Goal: Navigation & Orientation: Find specific page/section

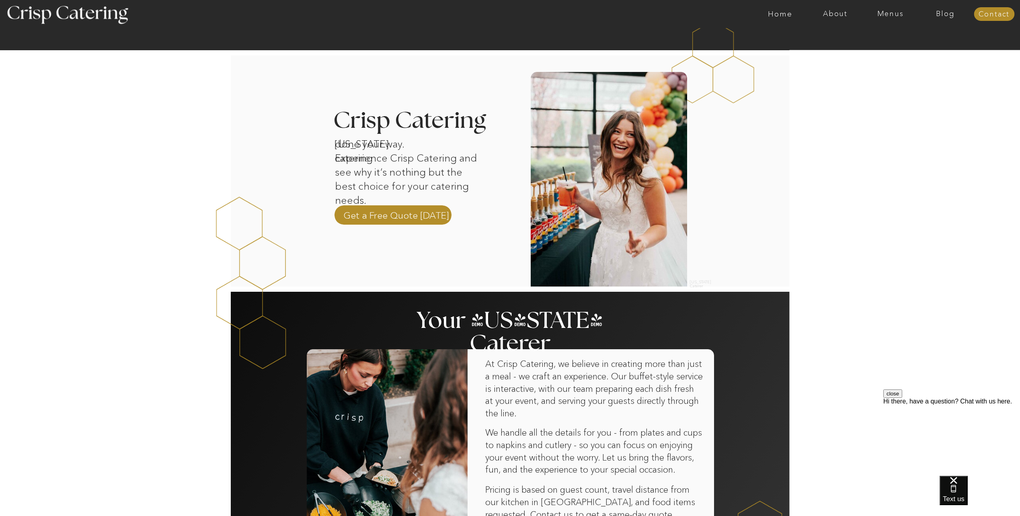
scroll to position [201, 0]
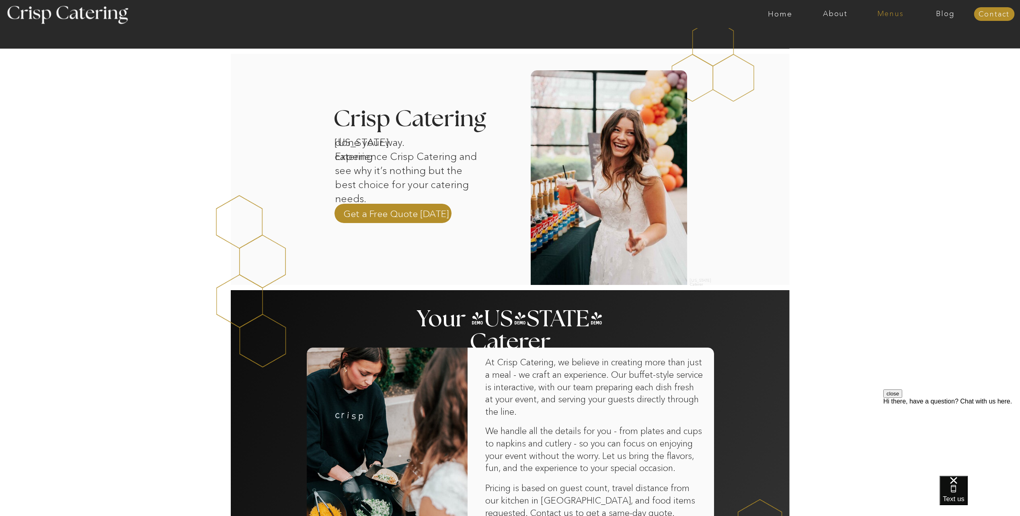
click at [890, 11] on nav "Menus" at bounding box center [890, 14] width 55 height 8
click at [886, 49] on nav "Winter (Sep-Feb)" at bounding box center [890, 47] width 66 height 8
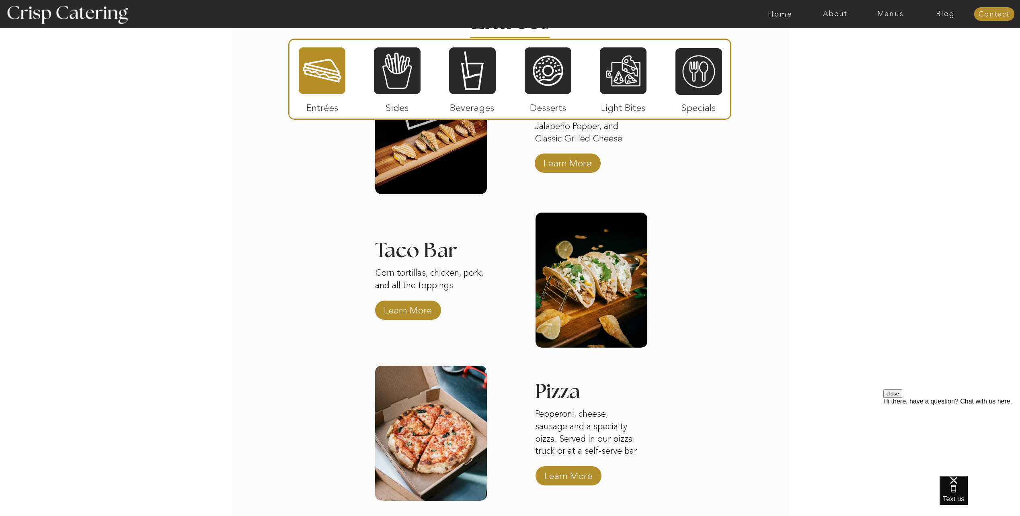
scroll to position [1046, 0]
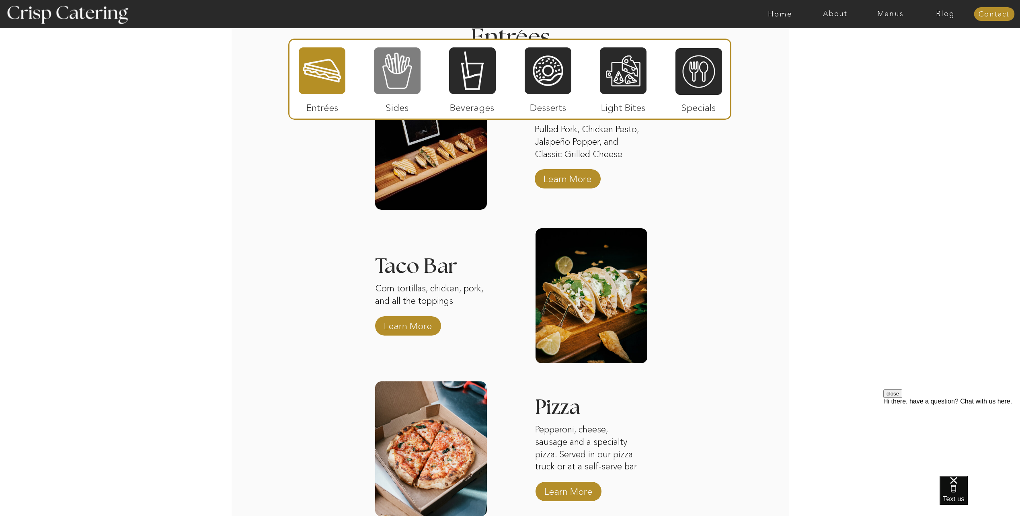
click at [399, 84] on div at bounding box center [397, 71] width 47 height 48
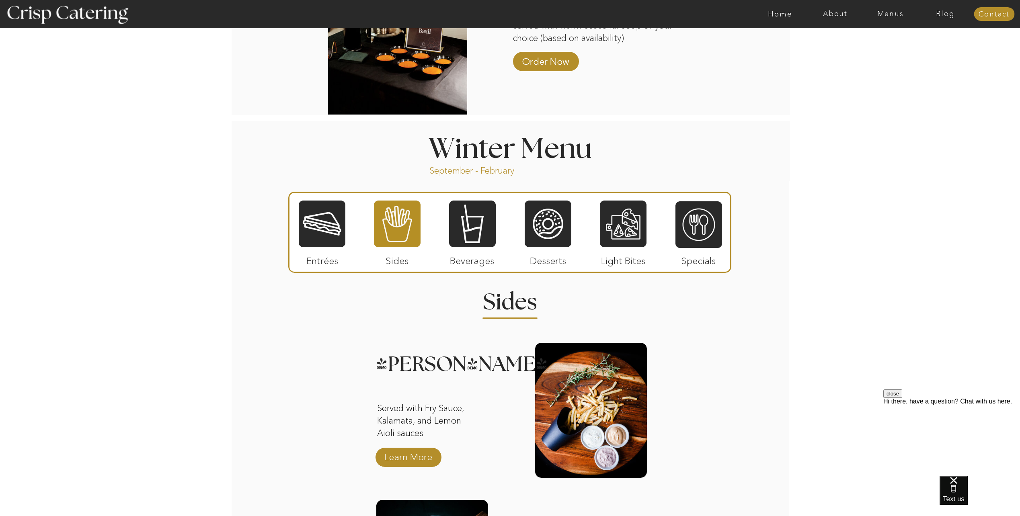
scroll to position [764, 0]
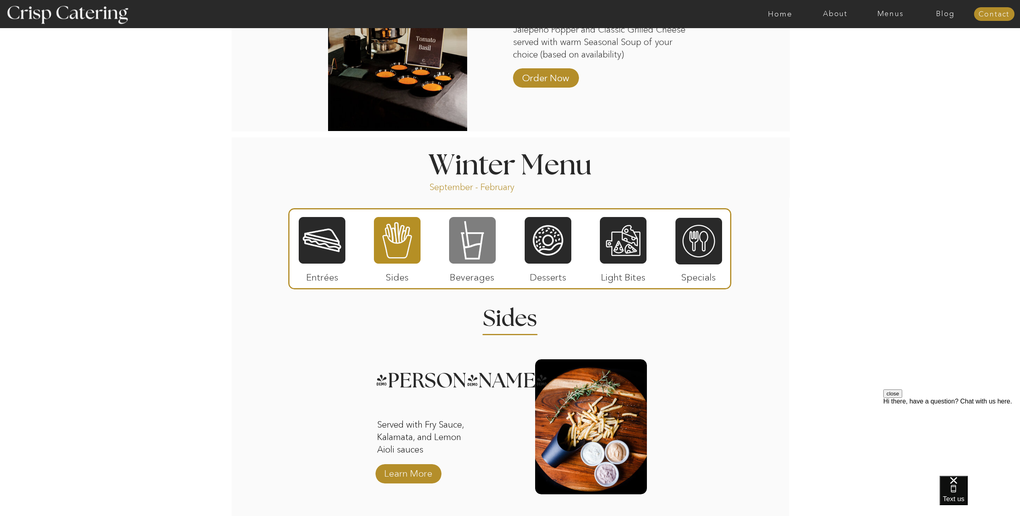
click at [468, 240] on div at bounding box center [472, 240] width 47 height 48
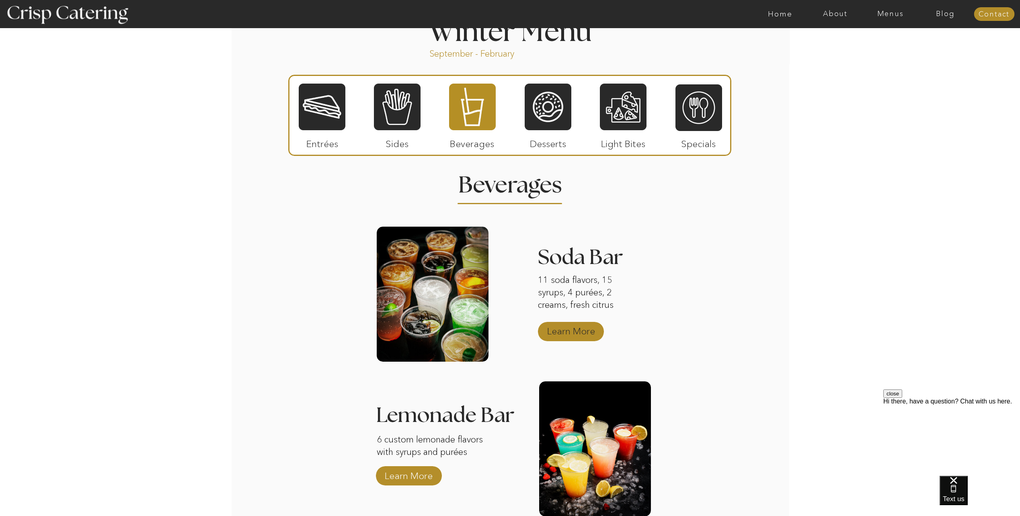
scroll to position [885, 0]
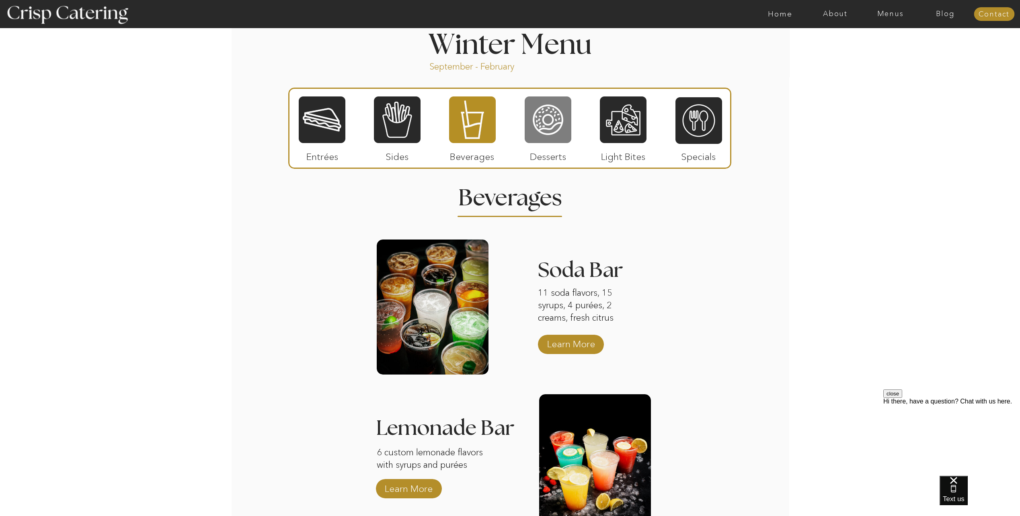
click at [555, 127] on div at bounding box center [548, 120] width 47 height 48
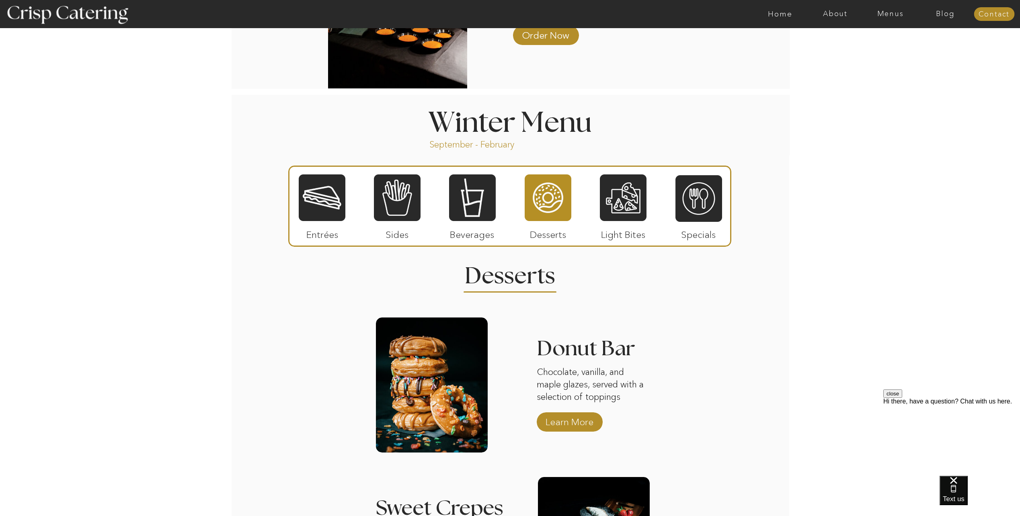
scroll to position [804, 0]
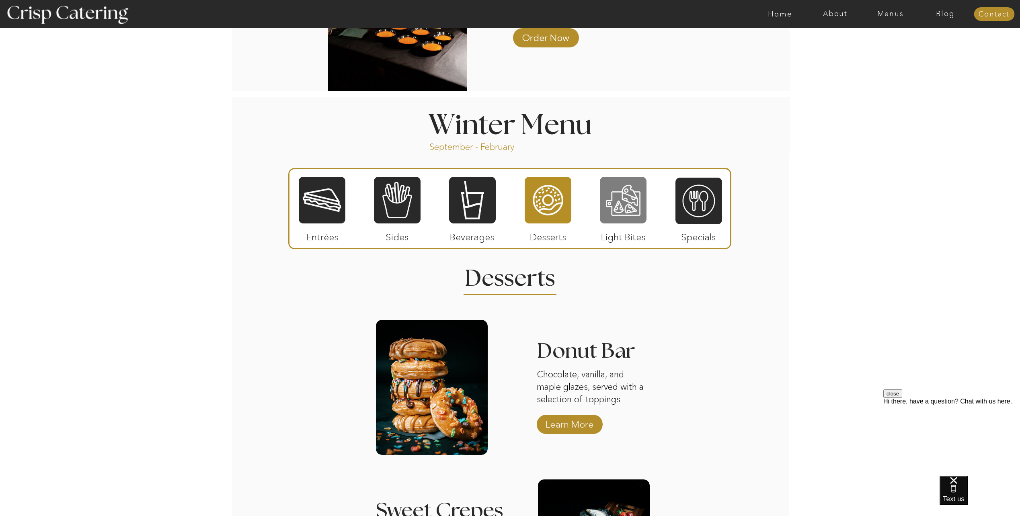
click at [635, 214] on div at bounding box center [623, 200] width 47 height 48
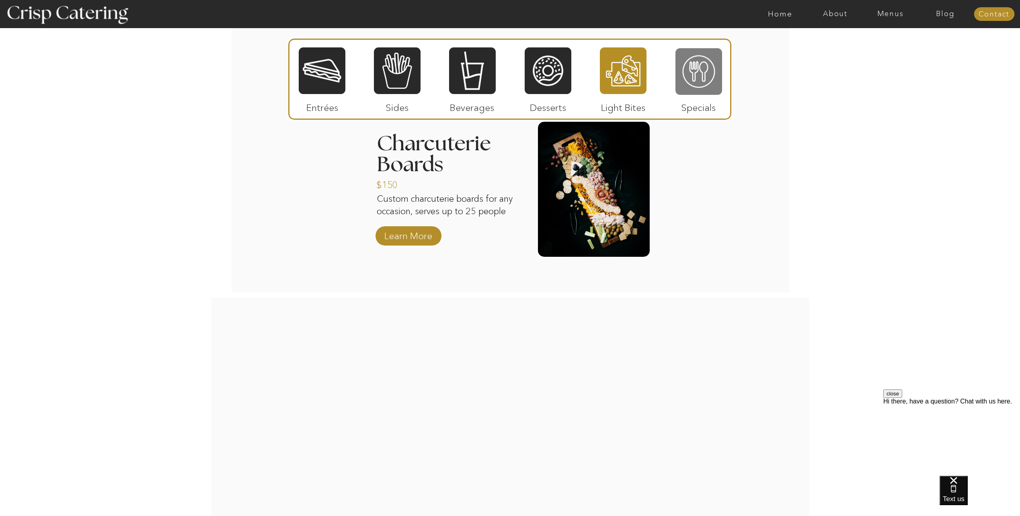
scroll to position [1005, 0]
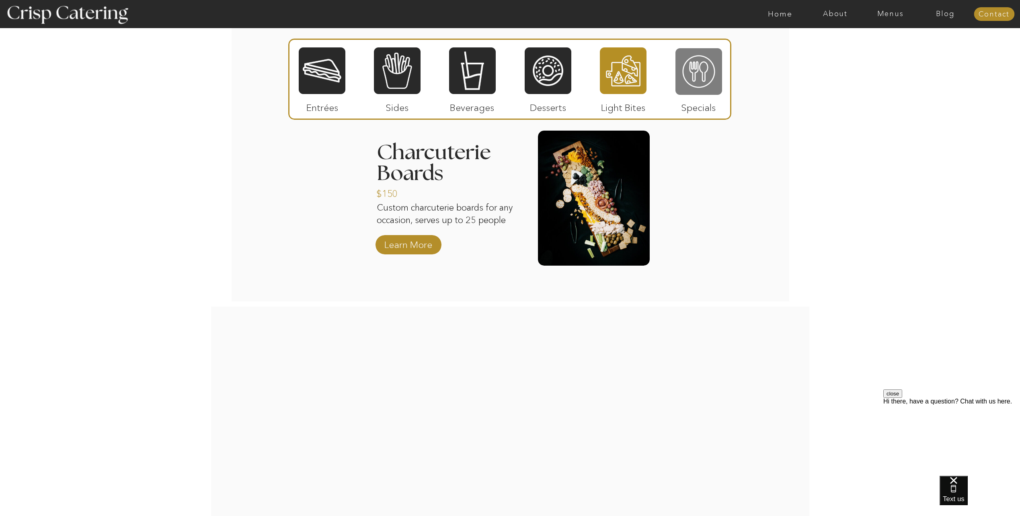
click at [697, 85] on div at bounding box center [699, 71] width 47 height 48
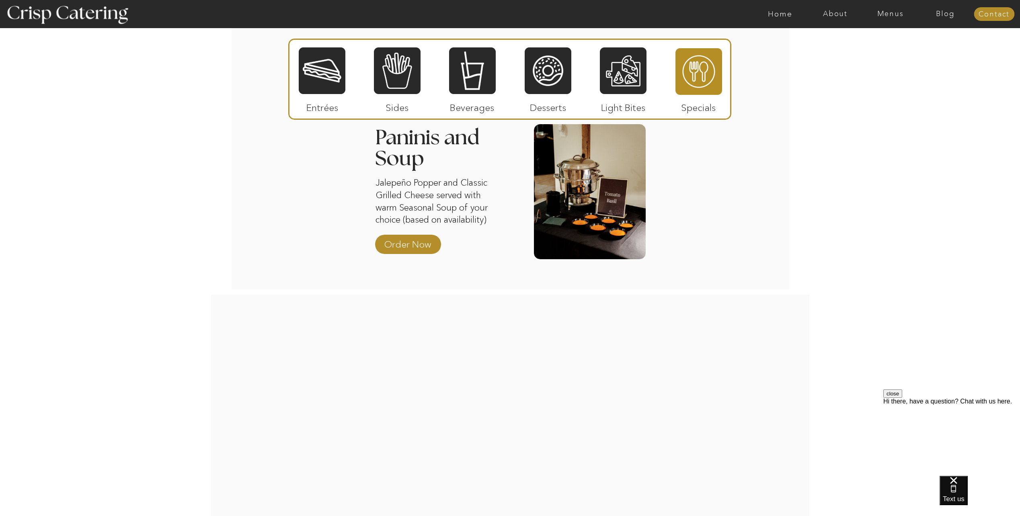
click at [322, 81] on div at bounding box center [322, 71] width 47 height 48
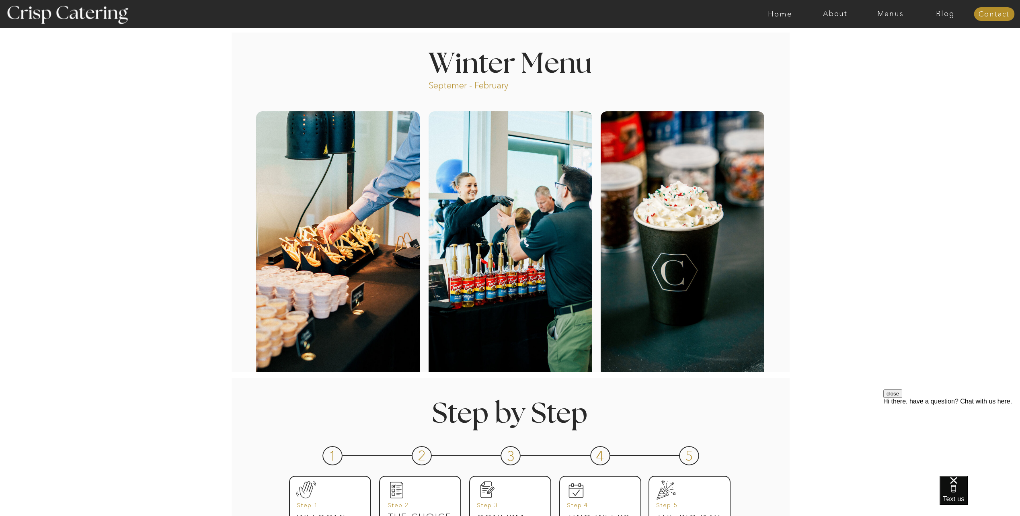
scroll to position [0, 0]
